Goal: Ask a question: Seek information or help from site administrators or community

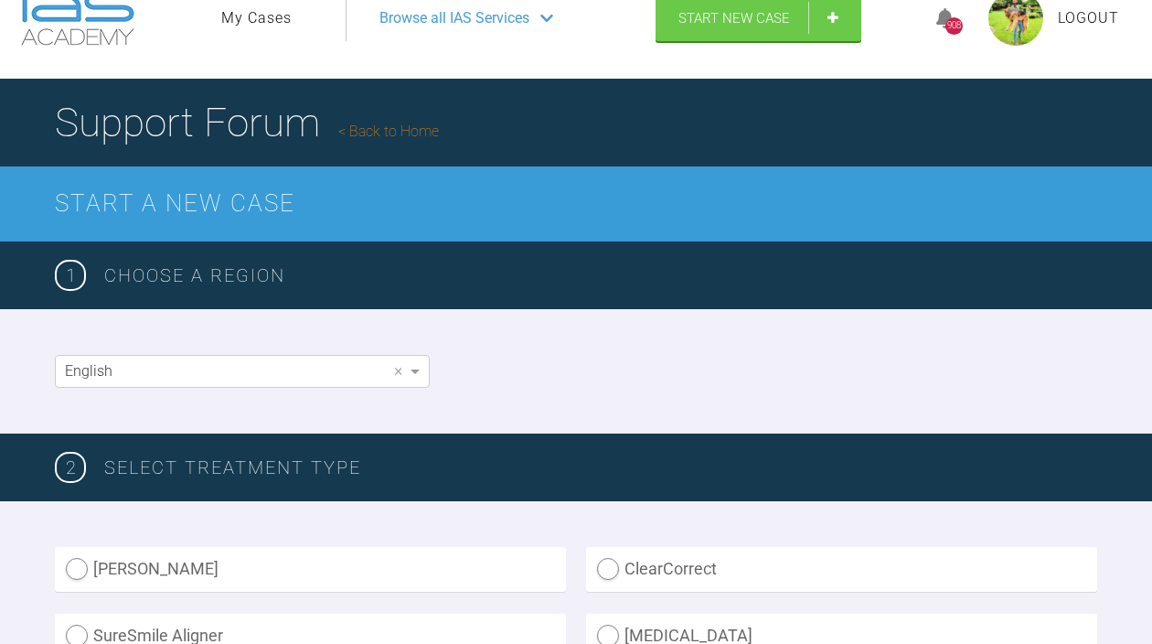
scroll to position [52, 0]
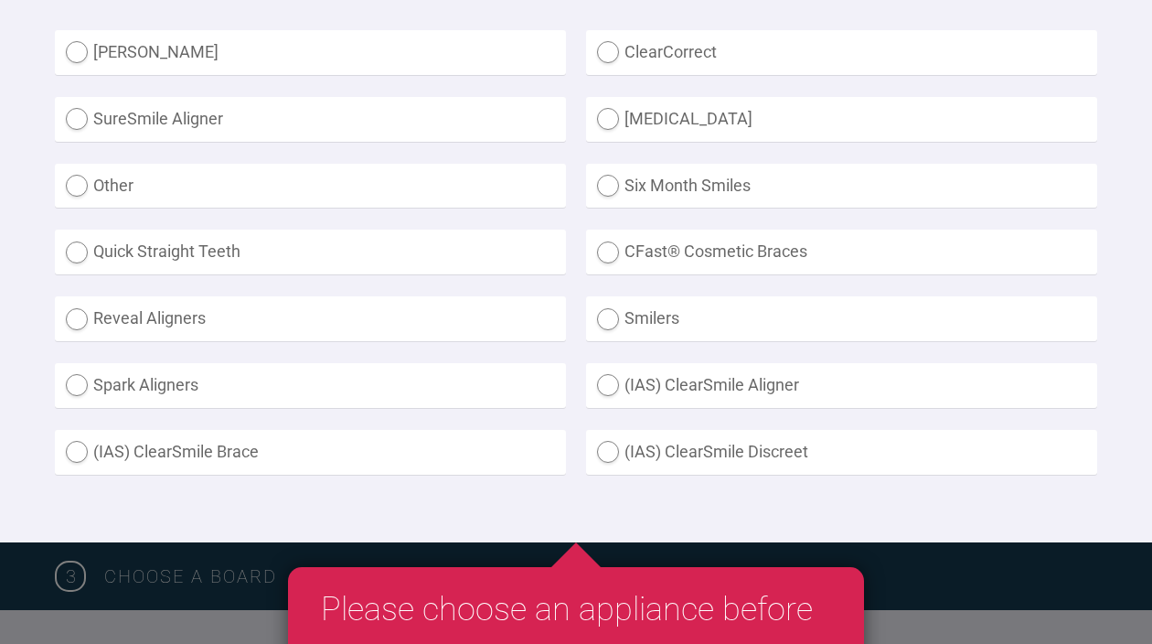
scroll to position [569, 0]
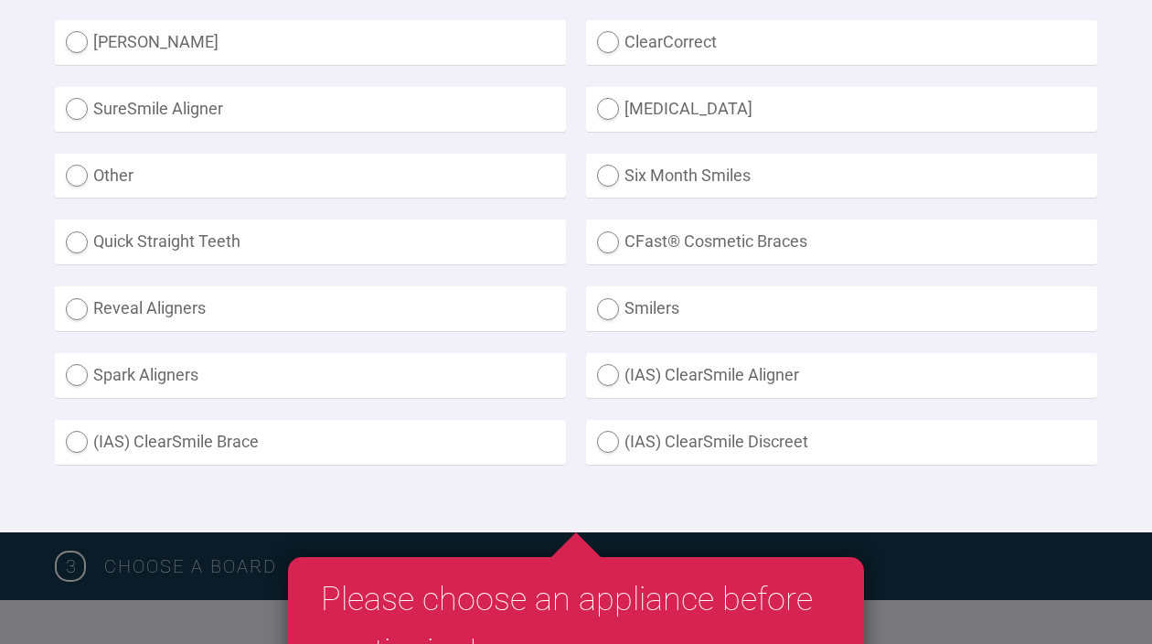
click at [386, 177] on label "Other" at bounding box center [310, 176] width 511 height 45
radio input "true"
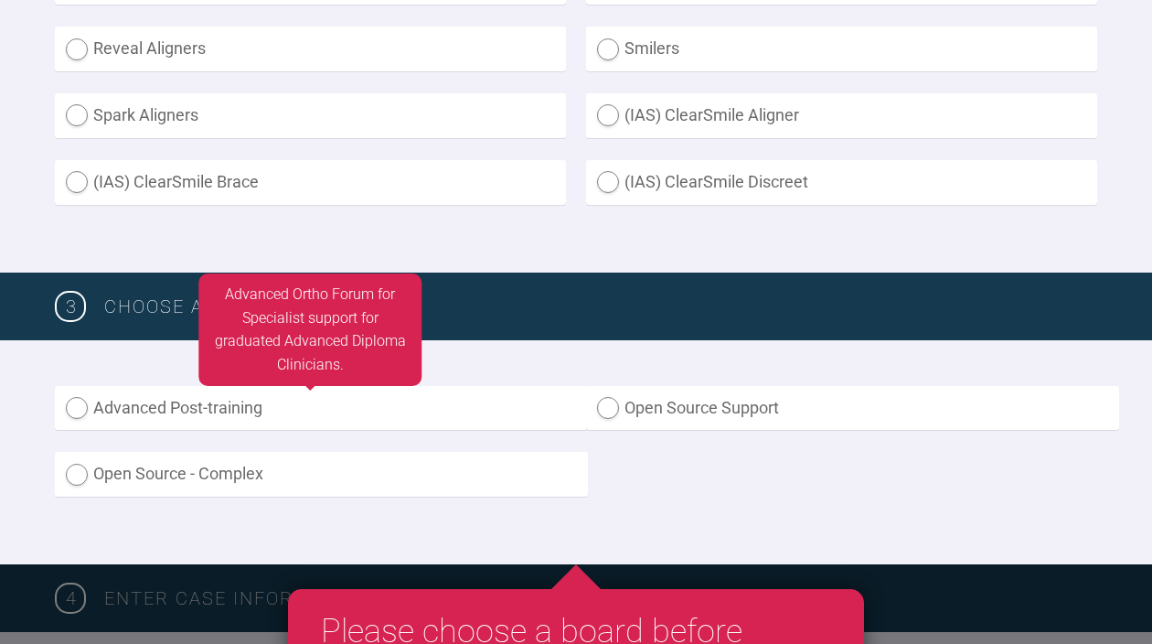
click at [311, 417] on label "Advanced Post-training" at bounding box center [321, 408] width 533 height 45
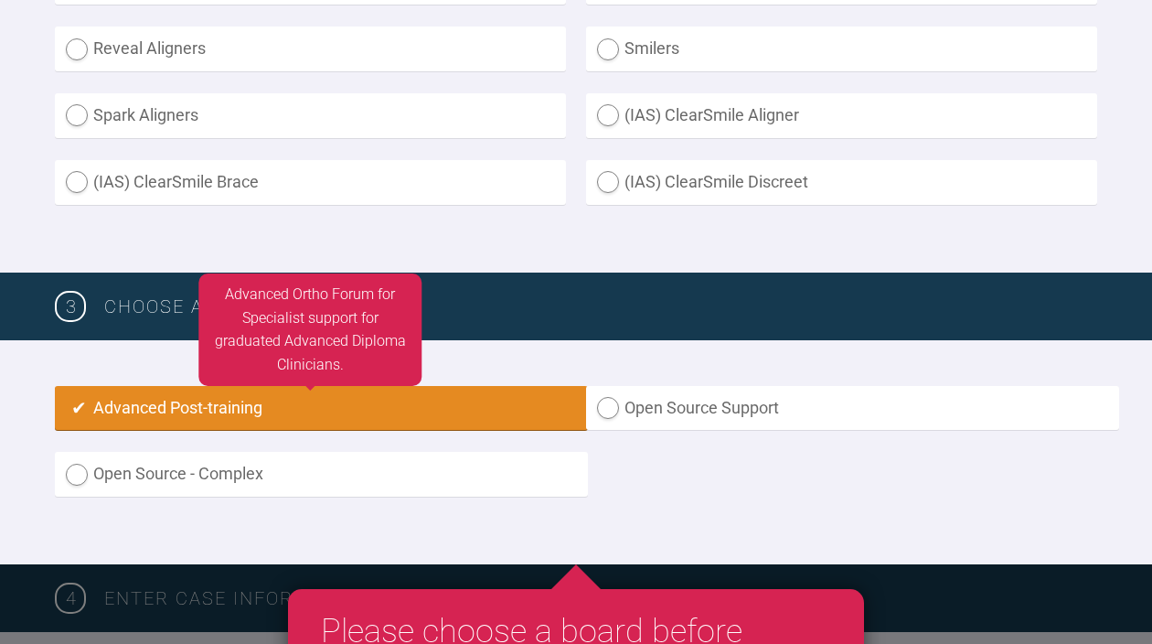
radio input "true"
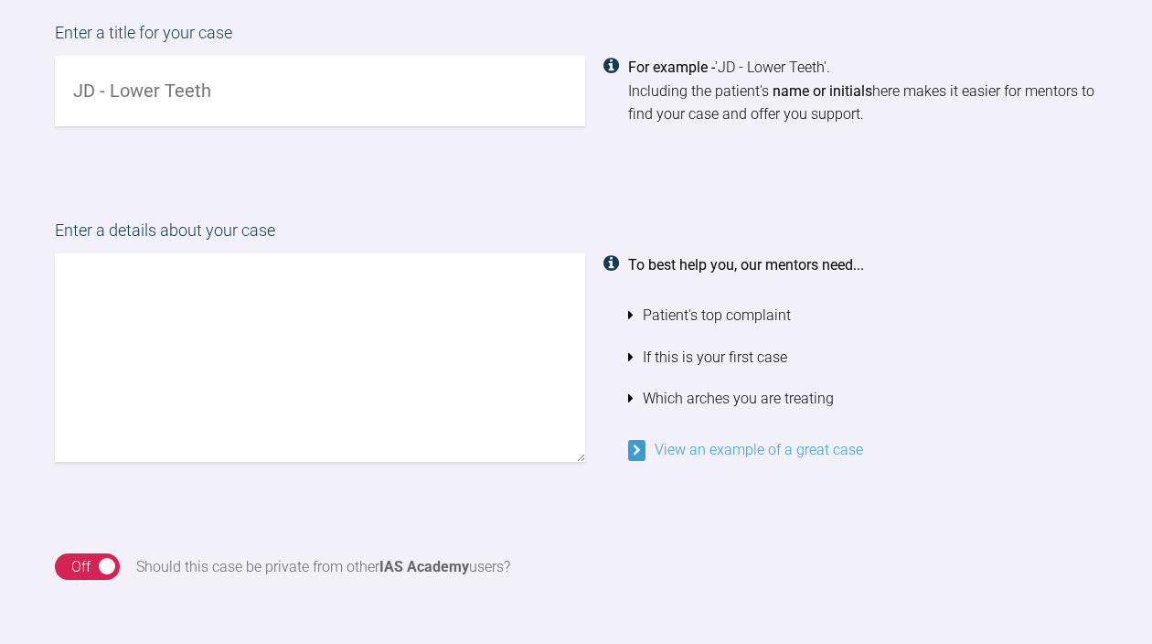
scroll to position [1487, 0]
click at [283, 85] on input "text" at bounding box center [320, 90] width 530 height 70
type input "AC - Class II Div 1"
click at [290, 381] on textarea at bounding box center [320, 356] width 530 height 208
type textarea "h"
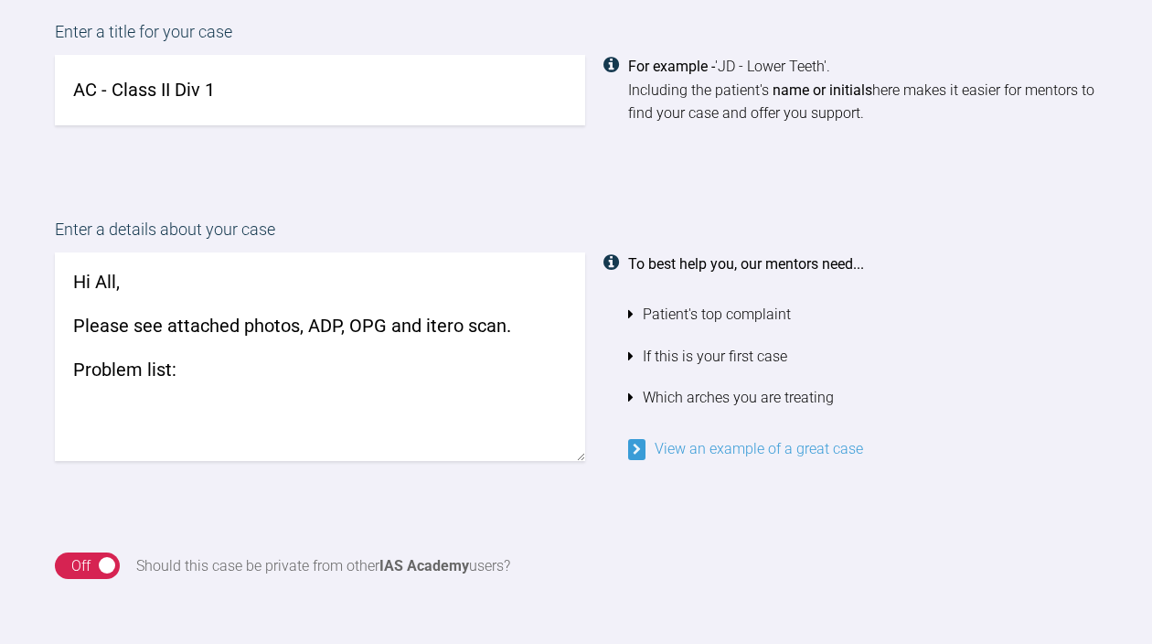
paste textarea "1) Class II skeletal pattern 2) Class II Div 1 [MEDICAL_DATA] classification 3)…"
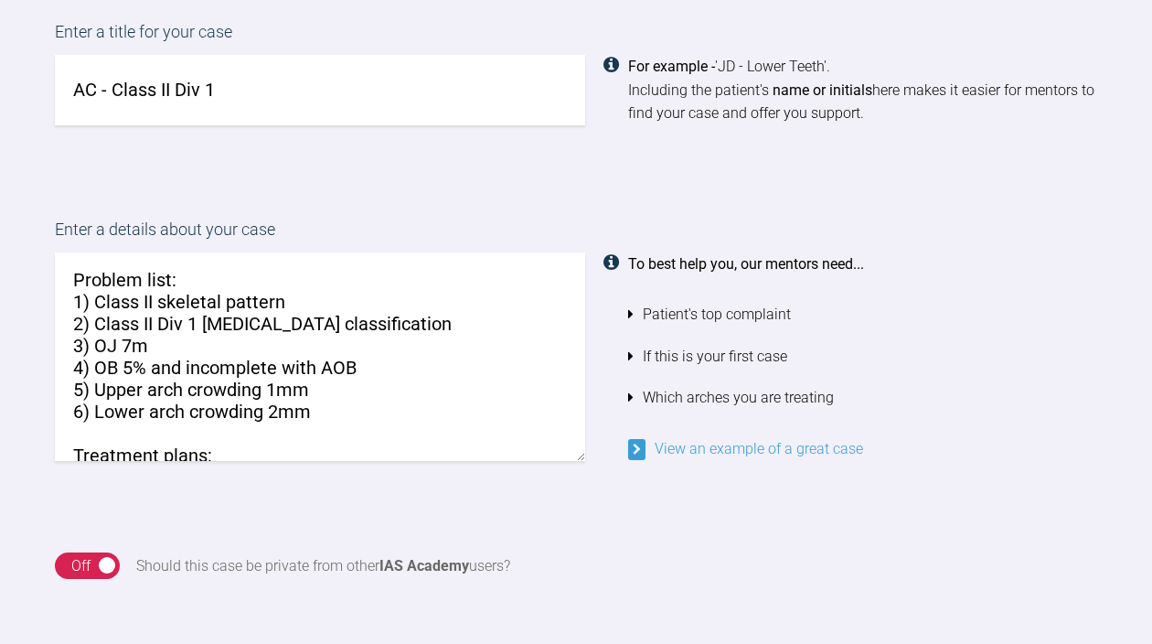
scroll to position [111, 0]
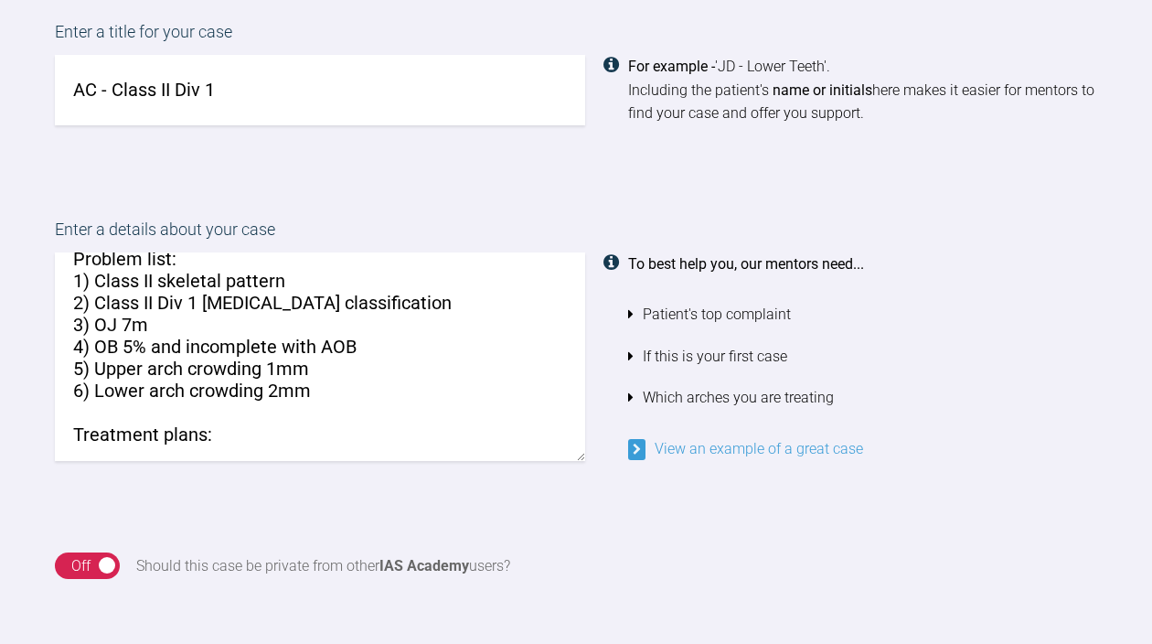
paste textarea "Option 1: 1) XLA ur4 ul4 2) Correct alignment of upper and lower teeth 3) Close…"
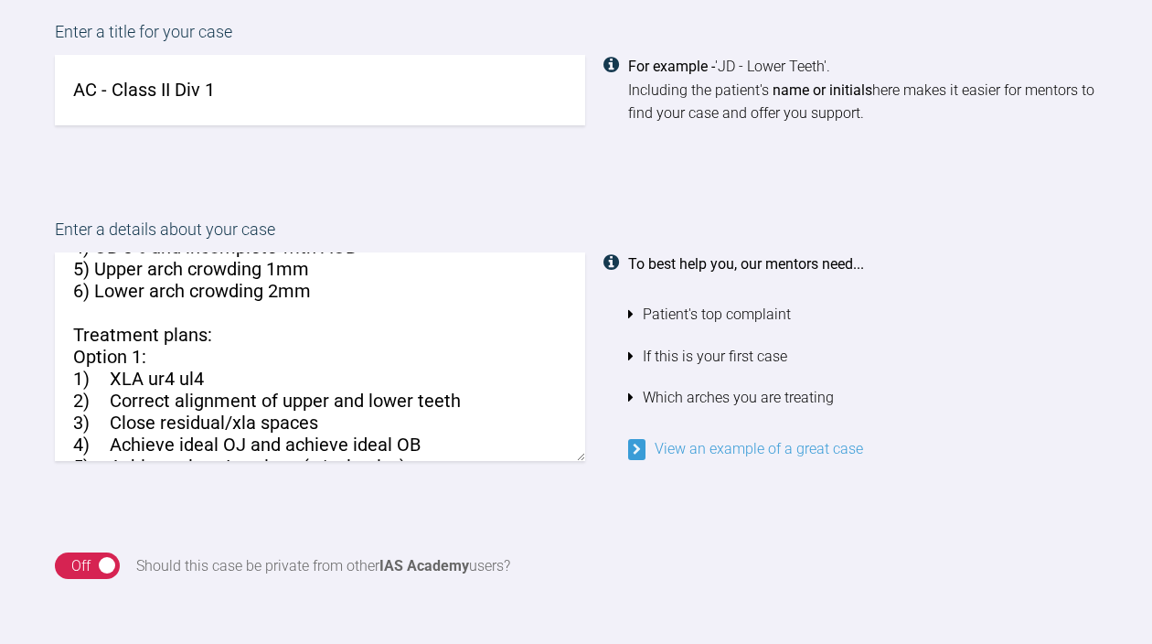
scroll to position [246, 0]
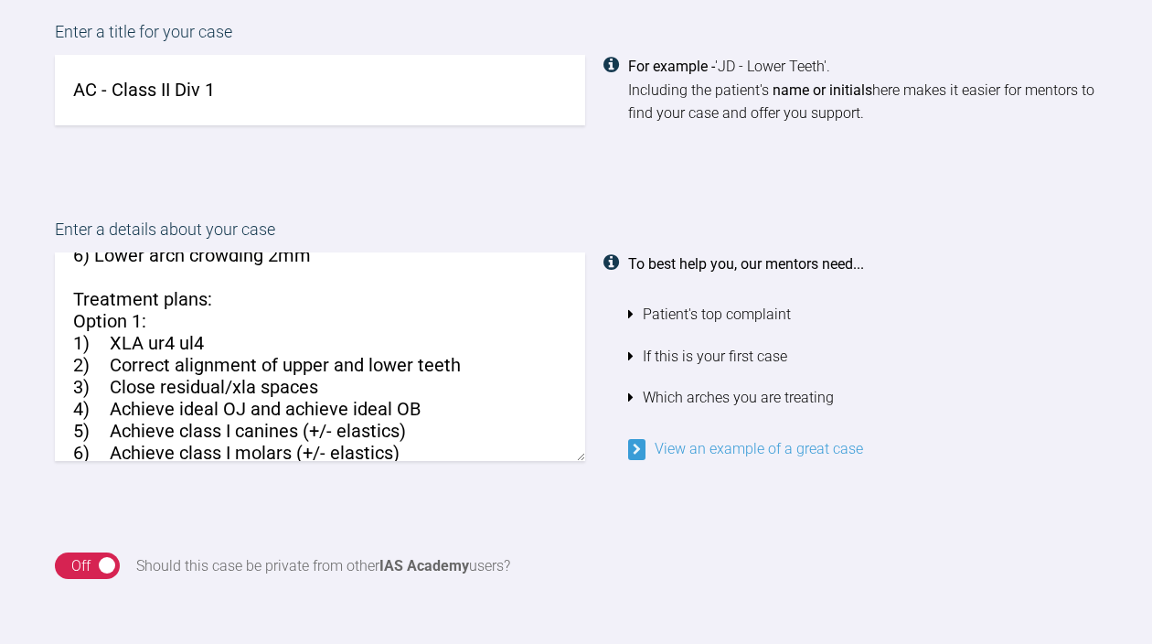
click at [184, 309] on textarea "Hi All, Please see attached photos, ADP, OPG and itero scan. Problem list: 1) C…" at bounding box center [320, 356] width 530 height 208
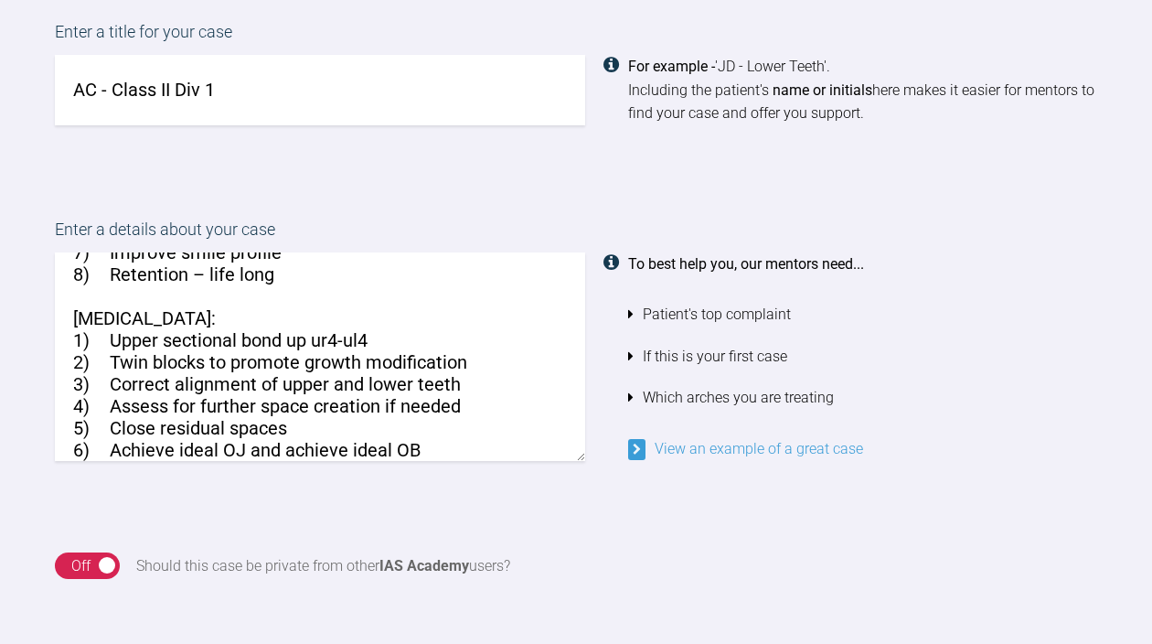
scroll to position [480, 0]
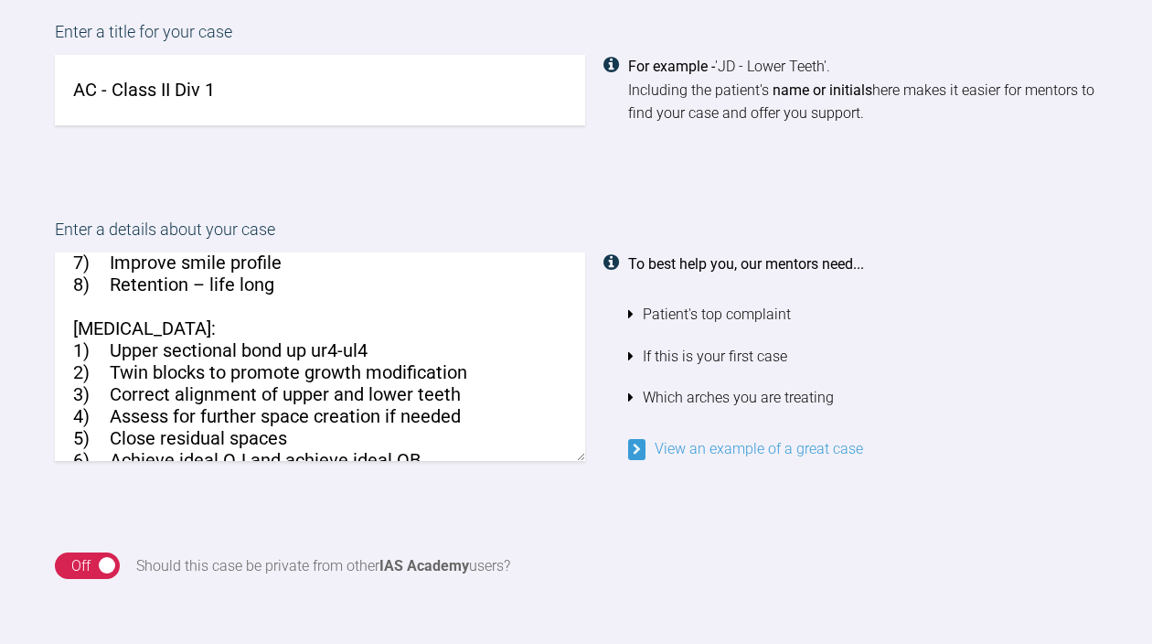
click at [195, 304] on textarea "Hi All, Please see attached photos, ADP, OPG and itero scan. Problem list: 1) C…" at bounding box center [320, 356] width 530 height 208
click at [194, 320] on textarea "Hi All, Please see attached photos, ADP, OPG and itero scan. Problem list: 1) C…" at bounding box center [320, 356] width 530 height 208
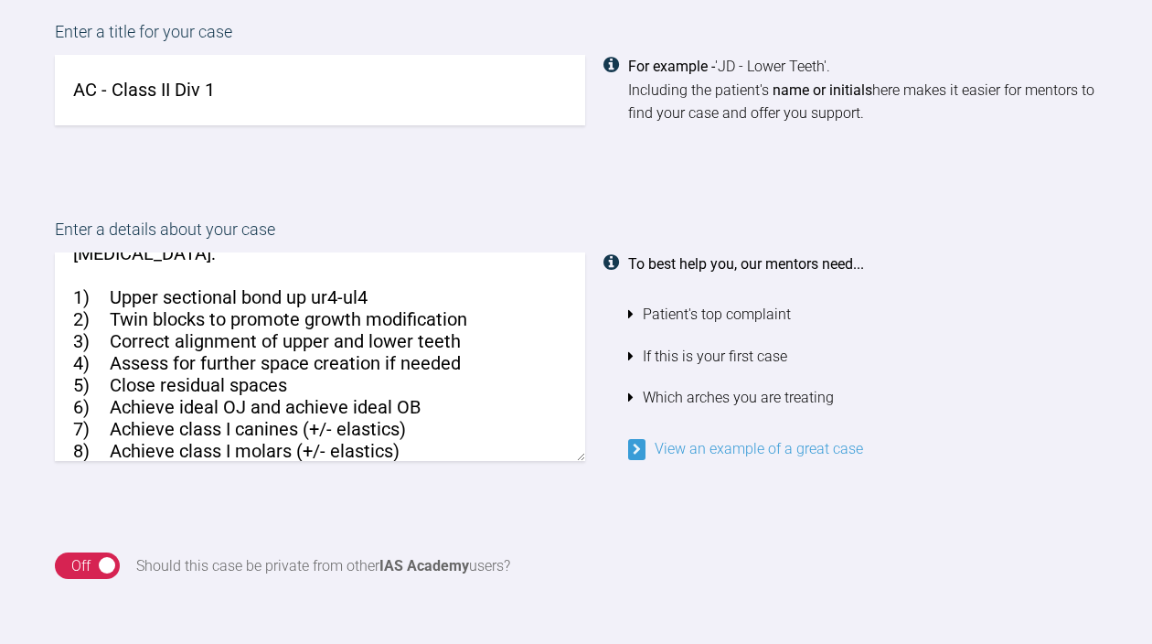
scroll to position [623, 0]
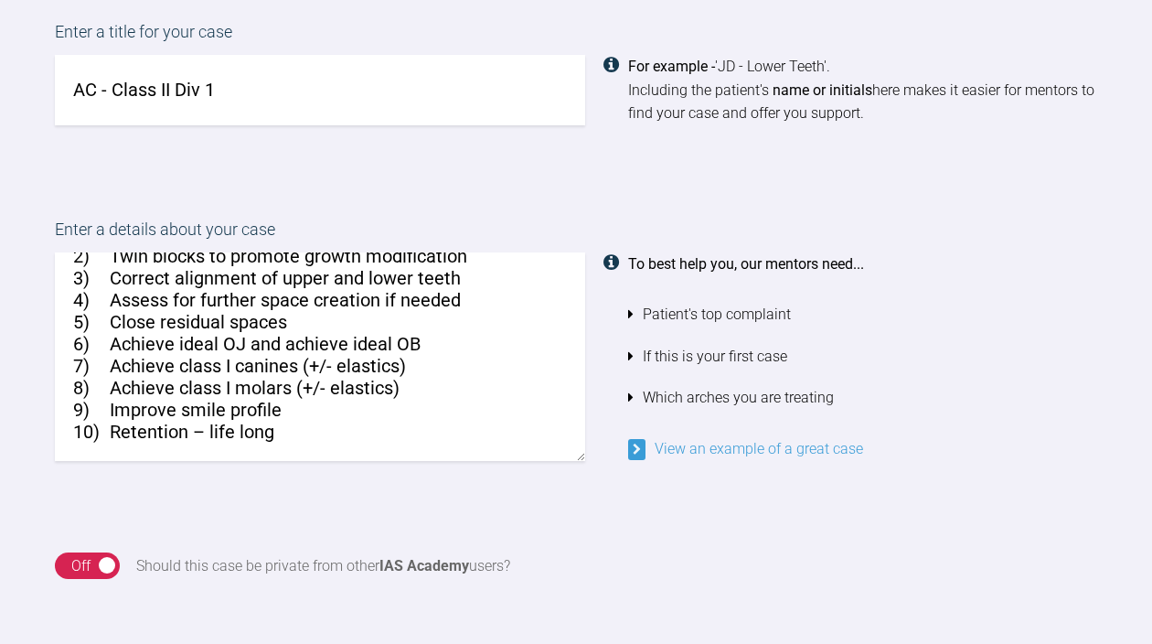
click at [314, 426] on textarea "Hi All, Please see attached photos, ADP, OPG and itero scan. Problem list: 1) C…" at bounding box center [320, 356] width 530 height 208
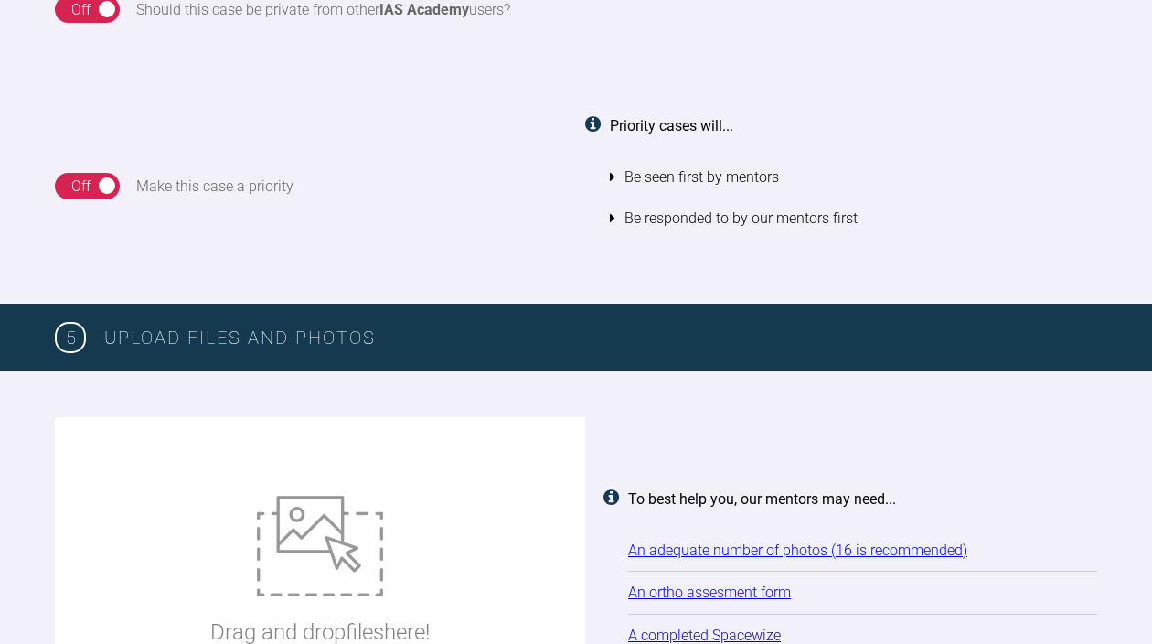
scroll to position [2196, 0]
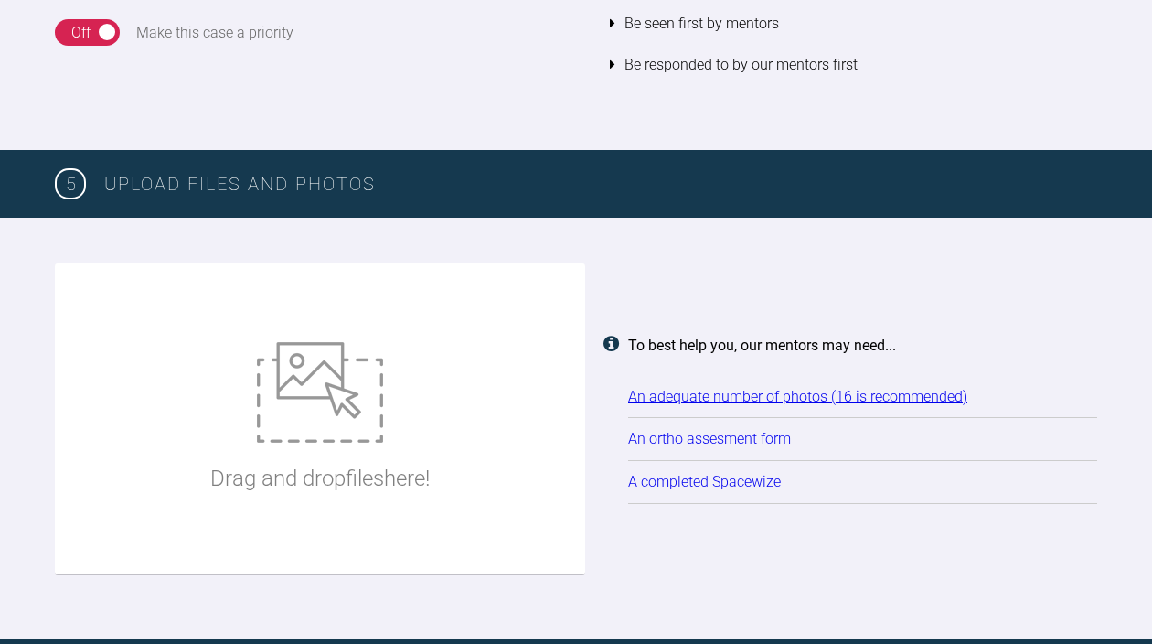
type textarea "Hi All, Please see attached photos, ADP, OPG and itero scan. Problem list: 1) C…"
click at [326, 363] on img at bounding box center [320, 392] width 126 height 101
type input "C:\fakepath\AC ADP.pdf"
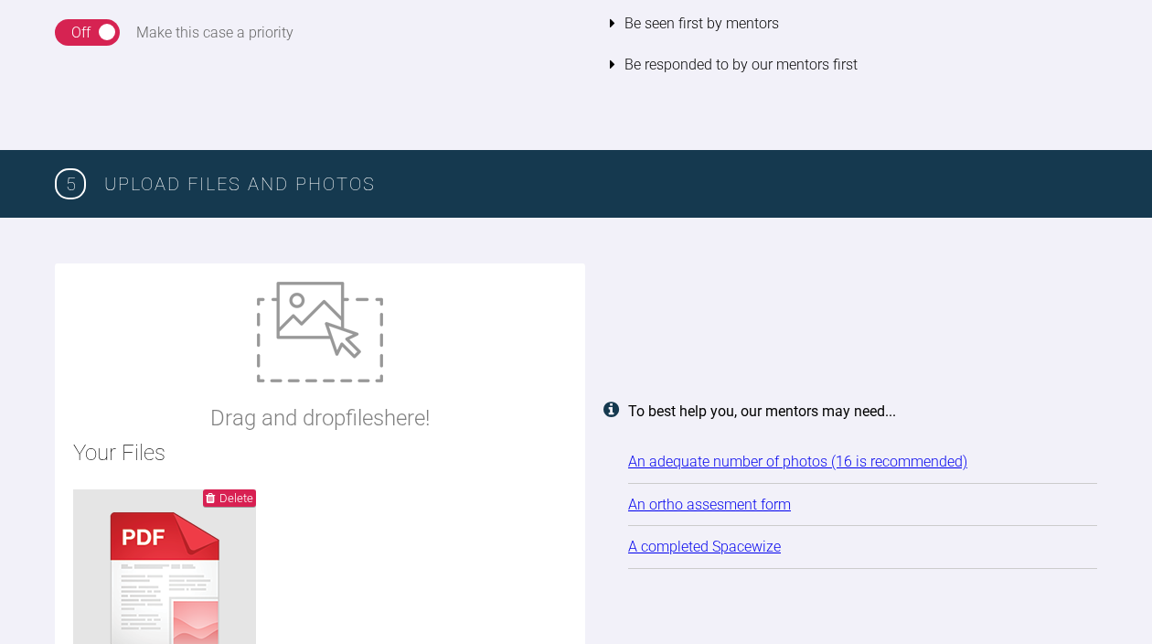
click at [386, 356] on div "Drag and drop files here!" at bounding box center [319, 359] width 219 height 154
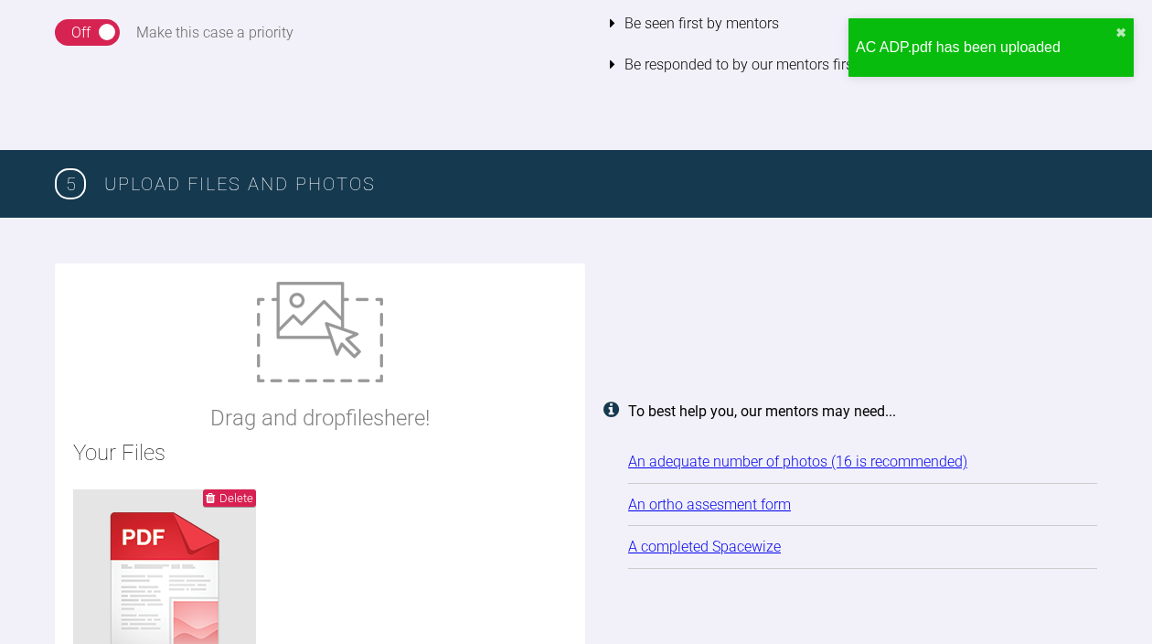
type input "C:\fakepath\Screenshot [DATE] 12.55.12.png"
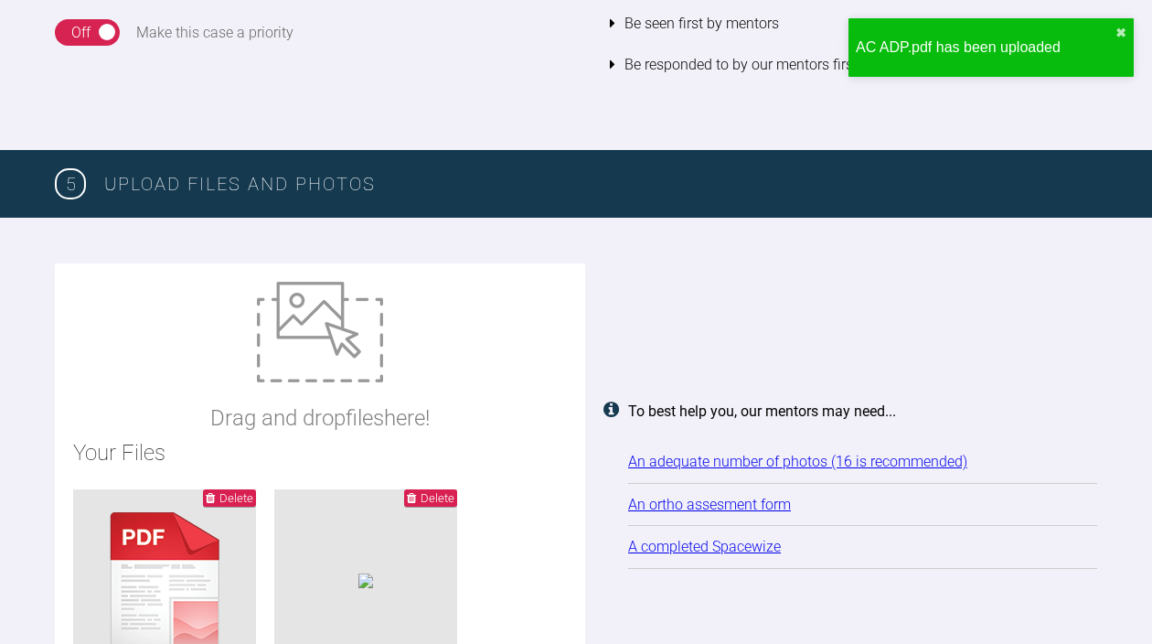
click at [307, 362] on img at bounding box center [320, 332] width 126 height 101
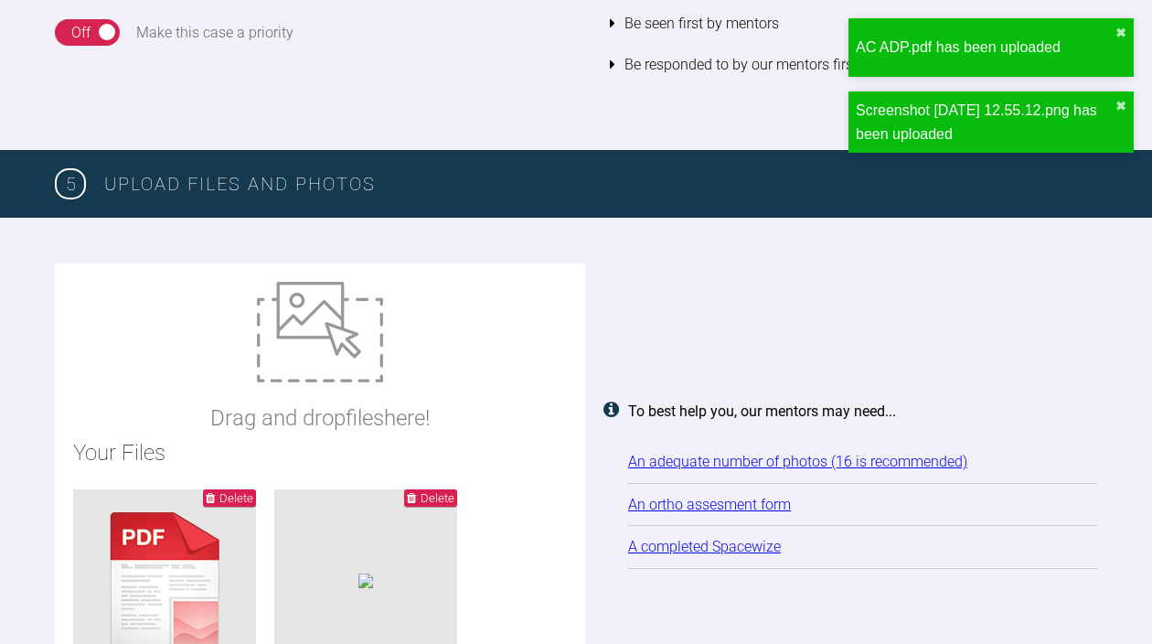
type input "C:\fakepath\OPG.jpg"
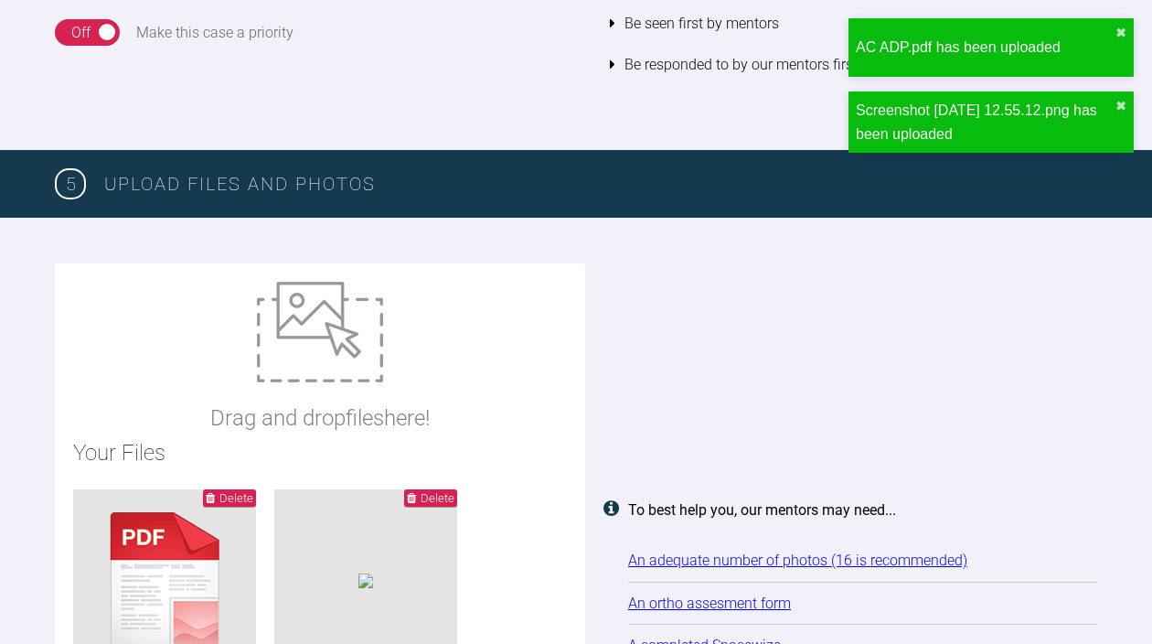
click at [359, 324] on img at bounding box center [320, 332] width 126 height 101
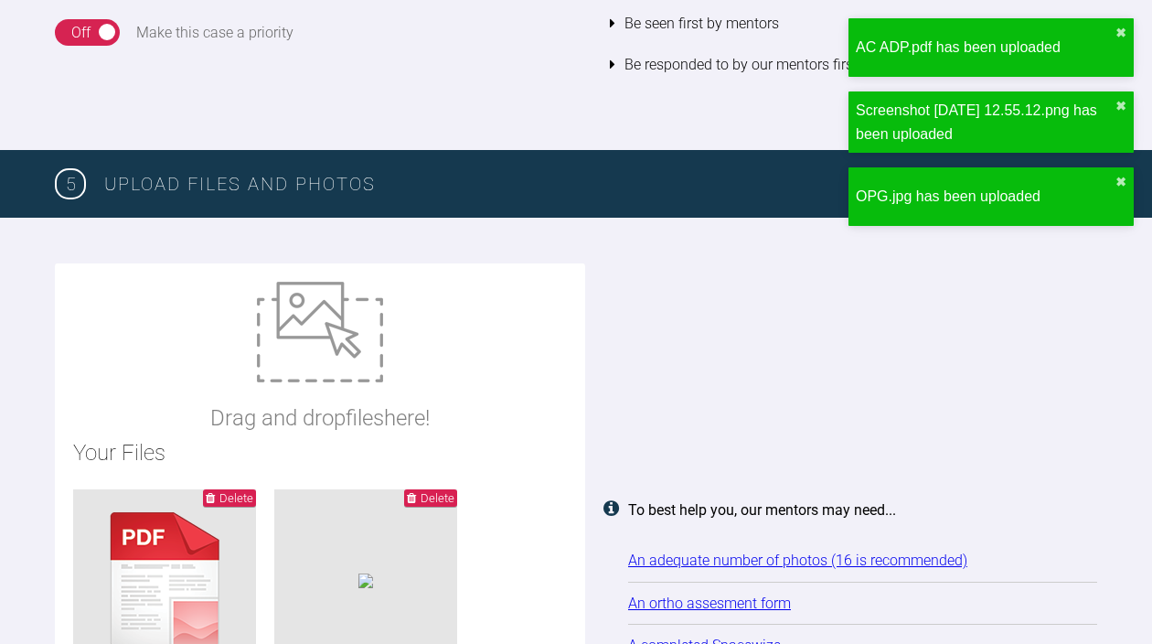
type input "C:\fakepath\20250819_111355.jpg"
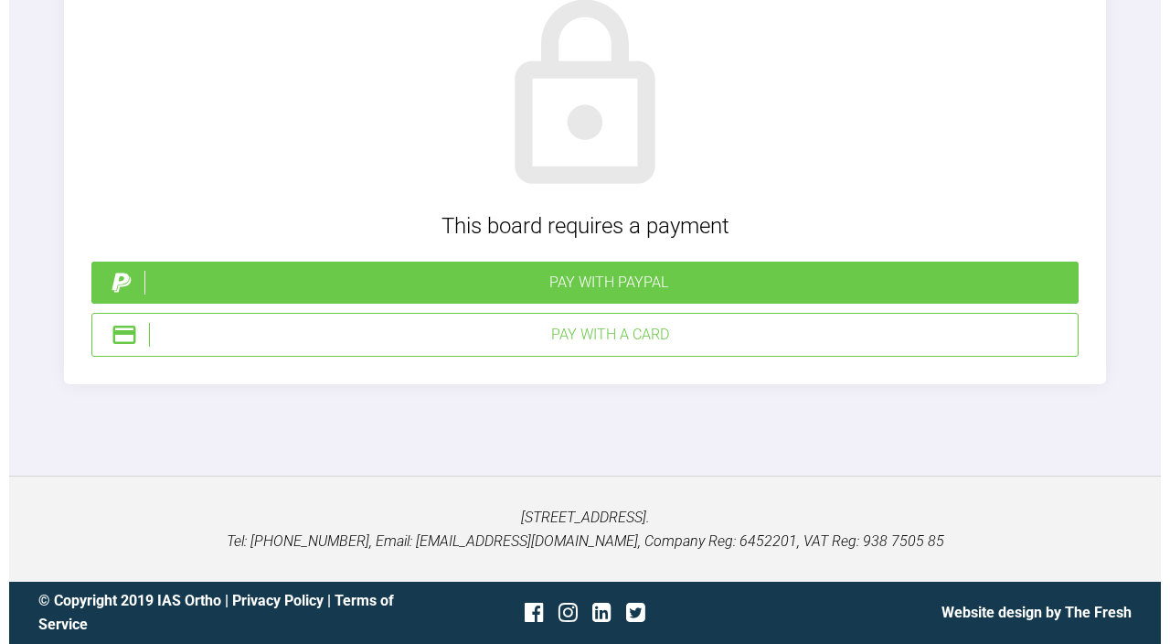
scroll to position [4943, 0]
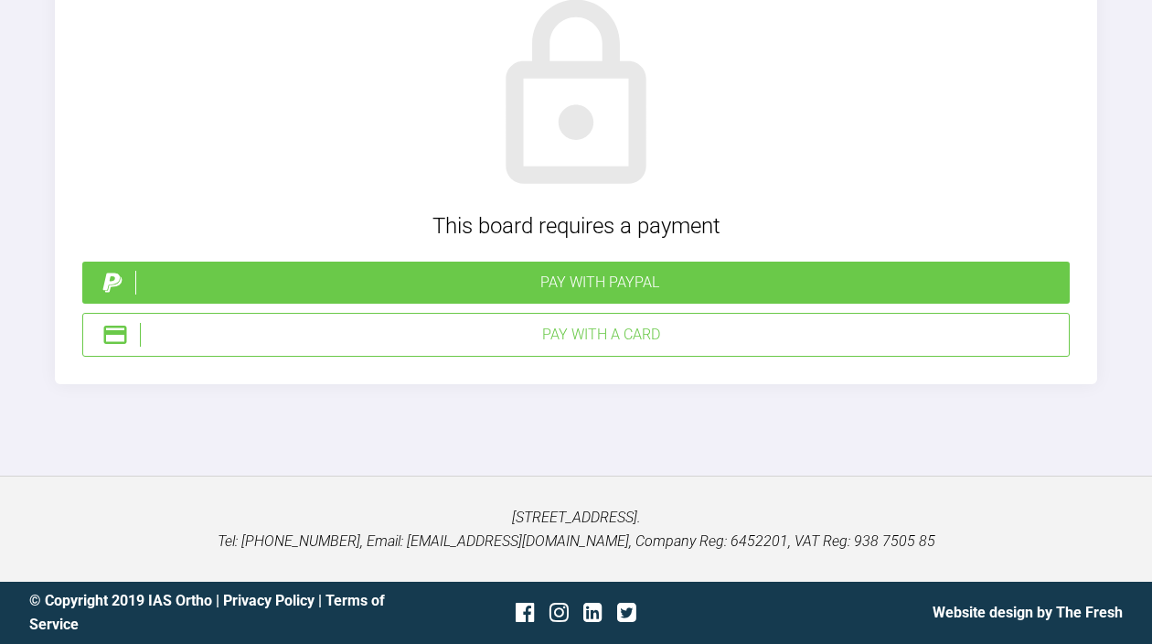
click at [1148, 145] on div "£32.40 TIER 1 Yes or No You must purchase Tier 1 support first on this board. T…" at bounding box center [576, 82] width 1152 height 697
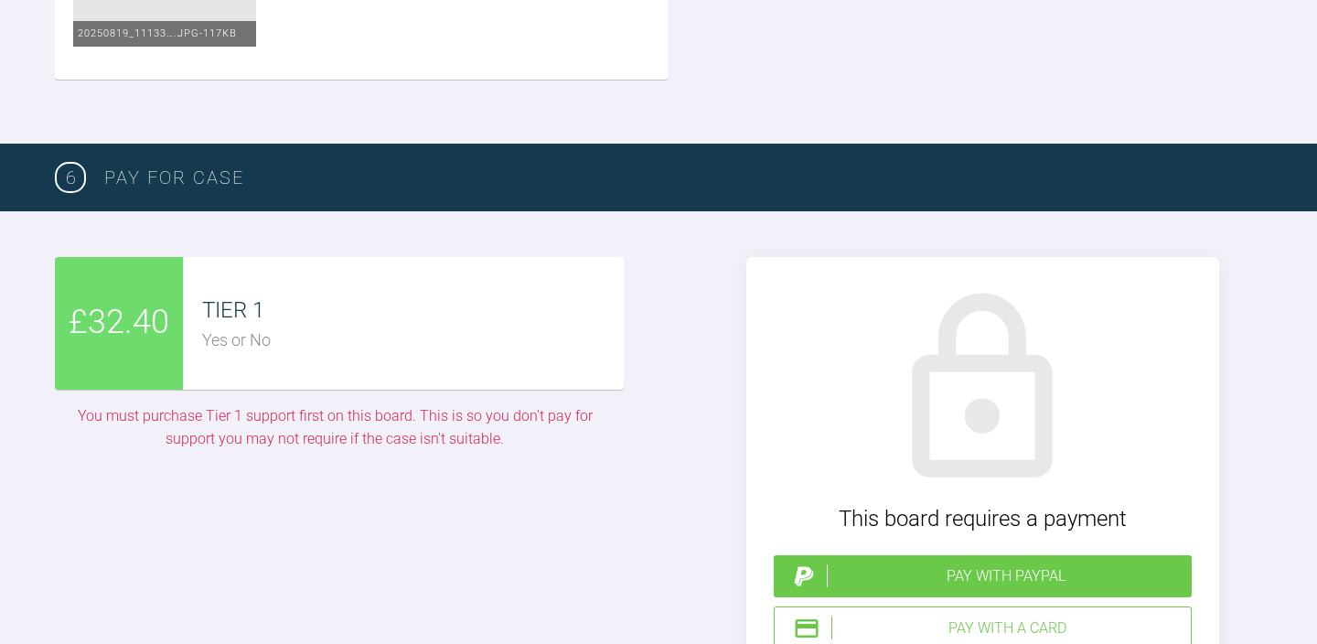
scroll to position [4683, 0]
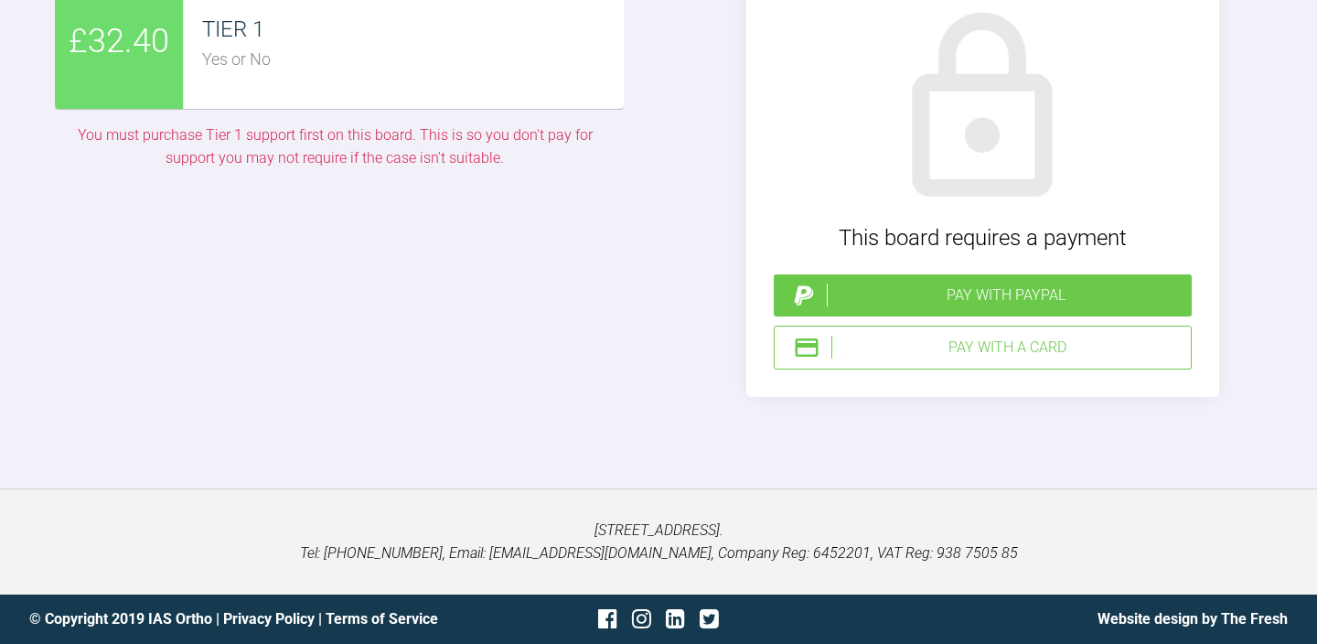
click at [892, 287] on div "Pay with PayPal" at bounding box center [1006, 295] width 358 height 24
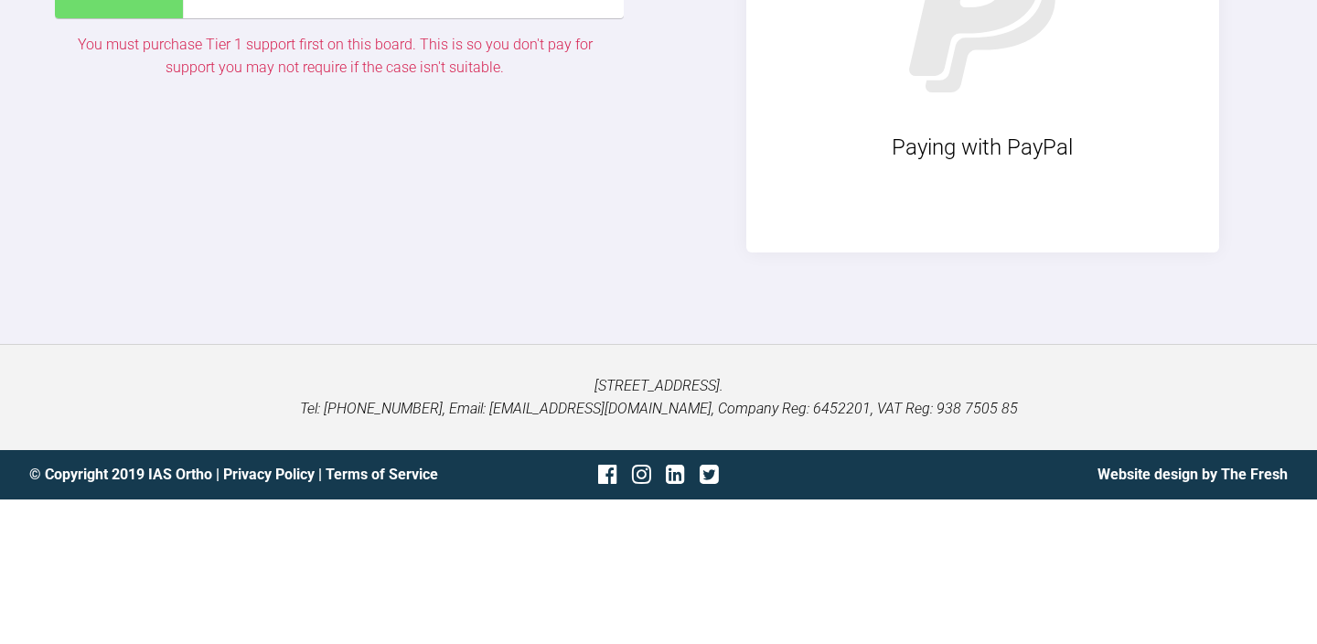
scroll to position [4629, 0]
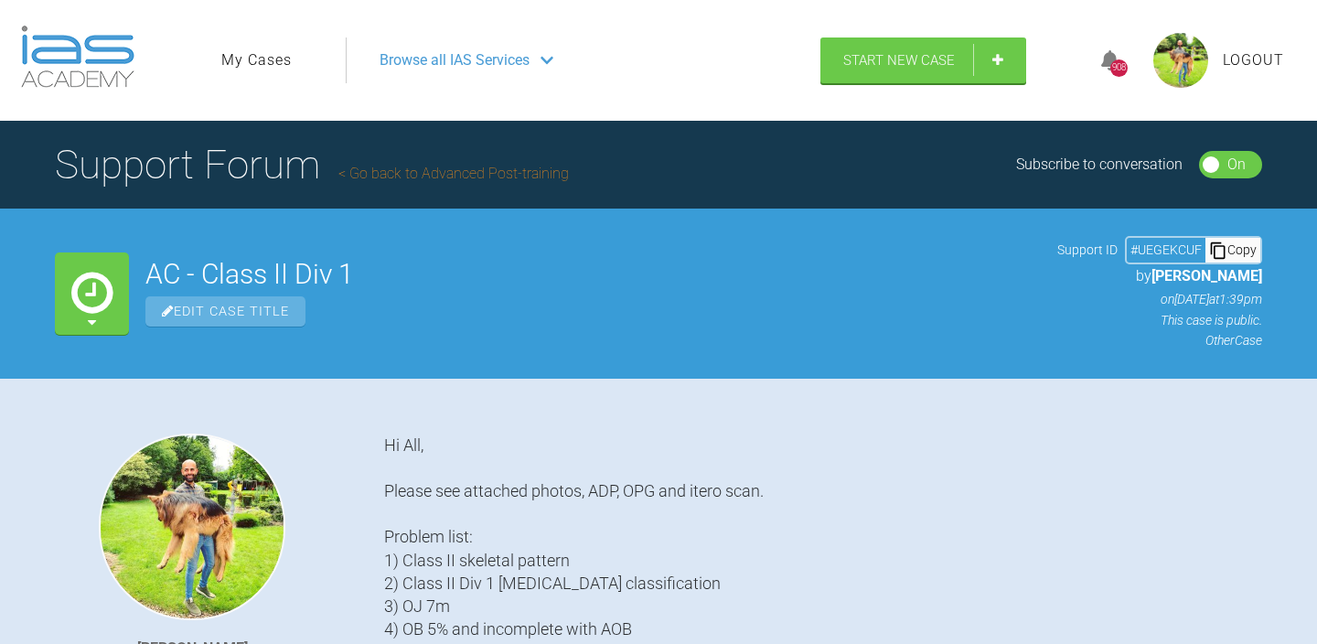
click at [262, 64] on link "My Cases" at bounding box center [256, 60] width 70 height 24
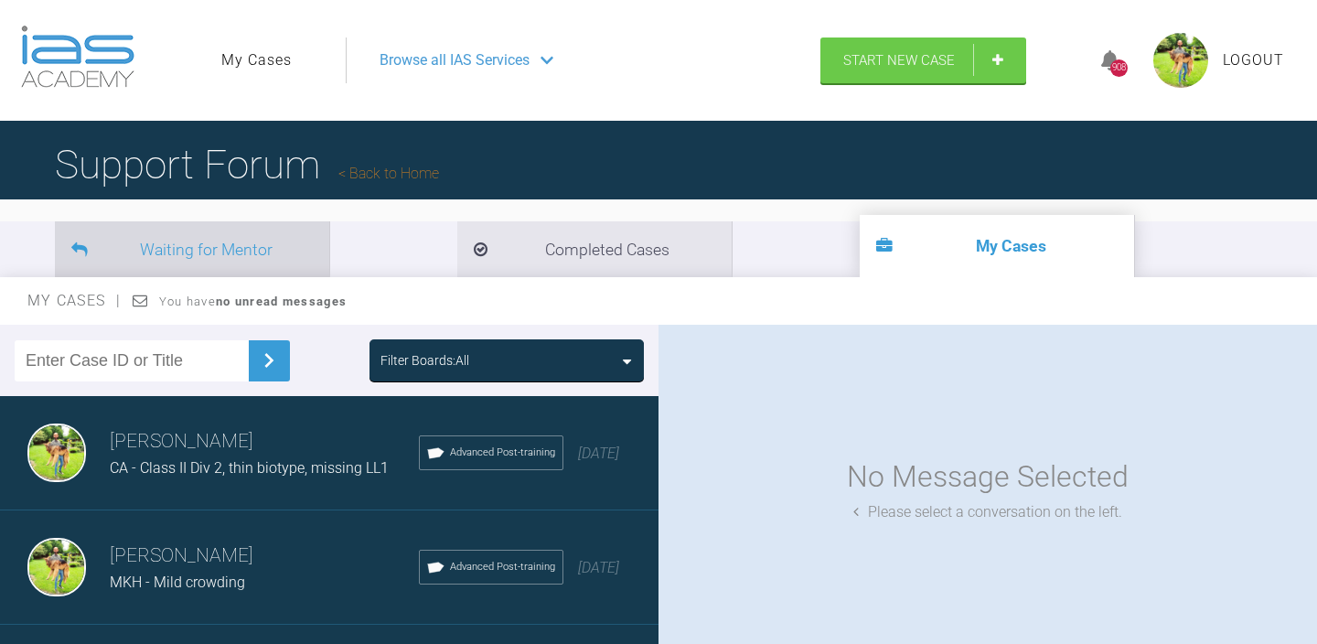
click at [272, 242] on li "Waiting for Mentor" at bounding box center [192, 249] width 274 height 56
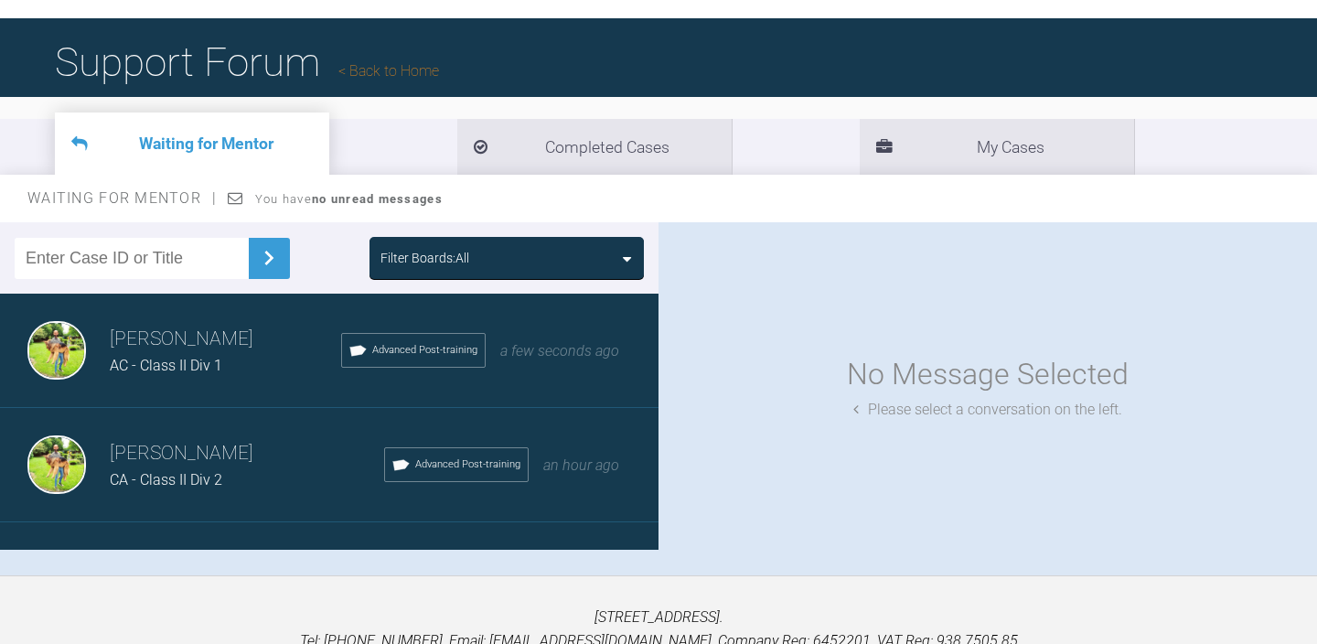
scroll to position [19, 0]
